Goal: Task Accomplishment & Management: Manage account settings

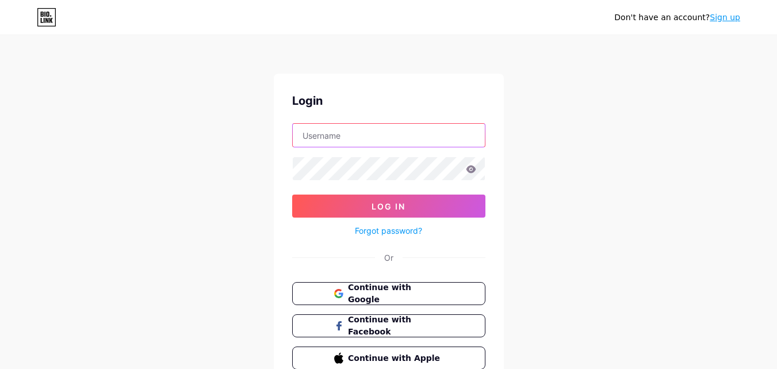
click at [346, 134] on input "text" at bounding box center [389, 135] width 192 height 23
click at [332, 132] on input "text" at bounding box center [389, 135] width 192 height 23
paste input "giftcardmallmygift"
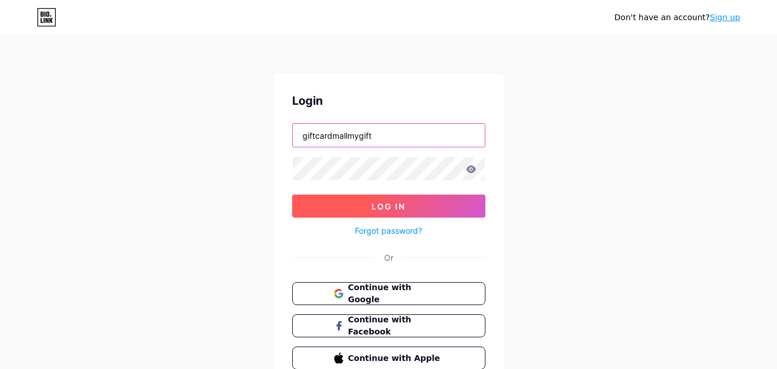
type input "giftcardmallmygift"
click at [392, 201] on span "Log In" at bounding box center [389, 206] width 34 height 10
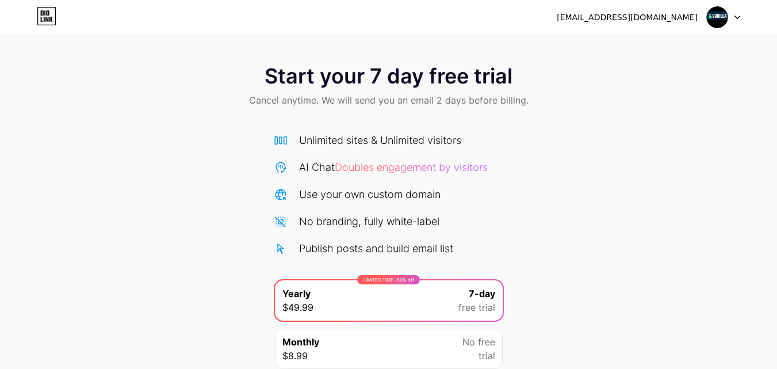
click at [724, 25] on img at bounding box center [717, 17] width 22 height 22
click at [625, 173] on div "Start your 7 day free trial Cancel anytime. We will send you an email 2 days be…" at bounding box center [388, 235] width 777 height 364
